Goal: Task Accomplishment & Management: Complete application form

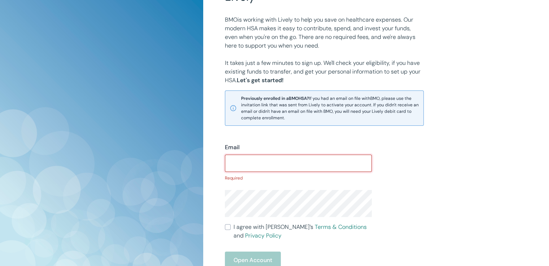
scroll to position [89, 0]
click at [274, 161] on input "Email" at bounding box center [298, 163] width 147 height 14
type input "C"
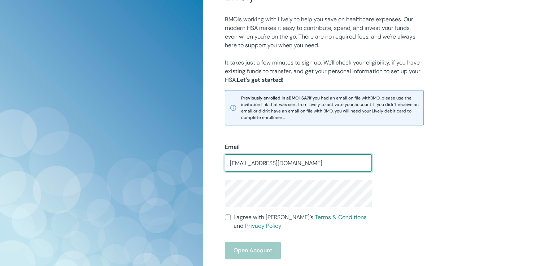
type input "[EMAIL_ADDRESS][DOMAIN_NAME]"
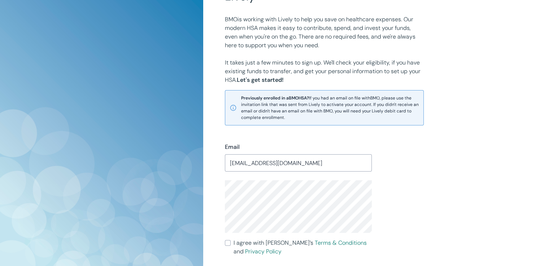
click at [223, 194] on div "Email [EMAIL_ADDRESS][DOMAIN_NAME] ​ I agree with Lively’s Terms & Conditions a…" at bounding box center [294, 232] width 156 height 196
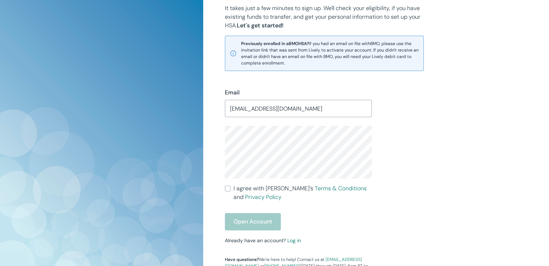
scroll to position [156, 0]
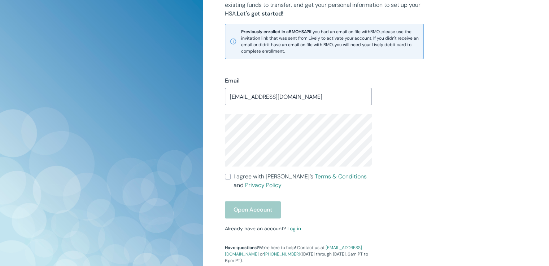
click at [335, 209] on div "Open Account" at bounding box center [298, 209] width 147 height 17
click at [226, 179] on input "I agree with Lively’s Terms & Conditions and Privacy Policy" at bounding box center [228, 177] width 6 height 6
checkbox input "true"
drag, startPoint x: 238, startPoint y: 209, endPoint x: 241, endPoint y: 207, distance: 4.1
click at [237, 209] on button "Open Account" at bounding box center [253, 209] width 56 height 17
